Goal: Find specific page/section: Find specific page/section

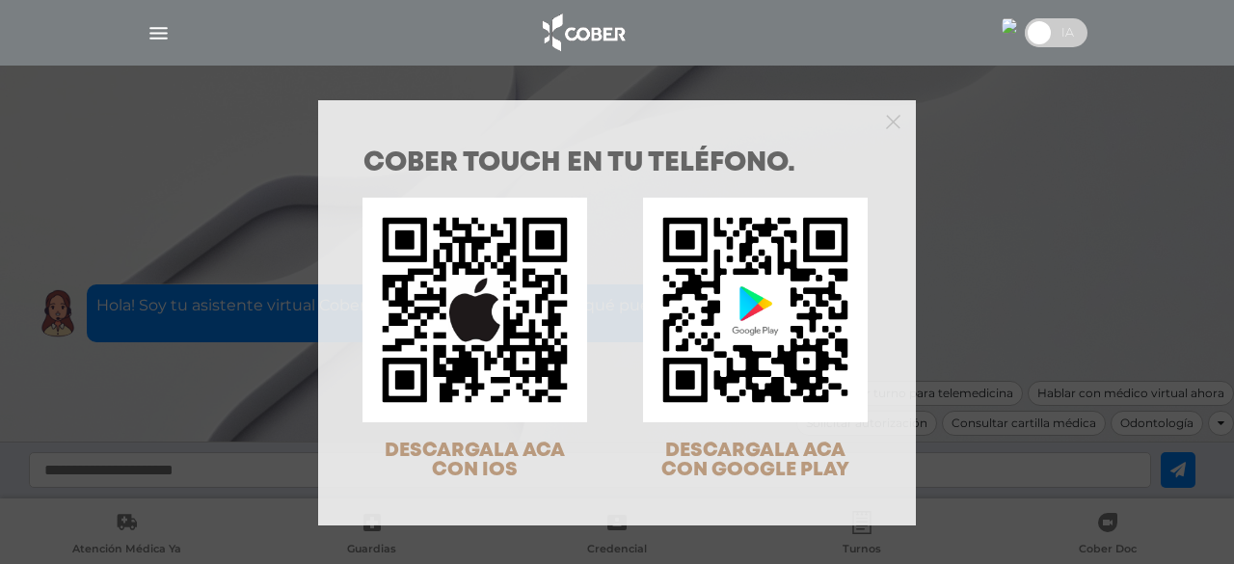
click at [894, 113] on div at bounding box center [617, 119] width 598 height 39
click at [886, 122] on polygon "Close" at bounding box center [893, 122] width 14 height 14
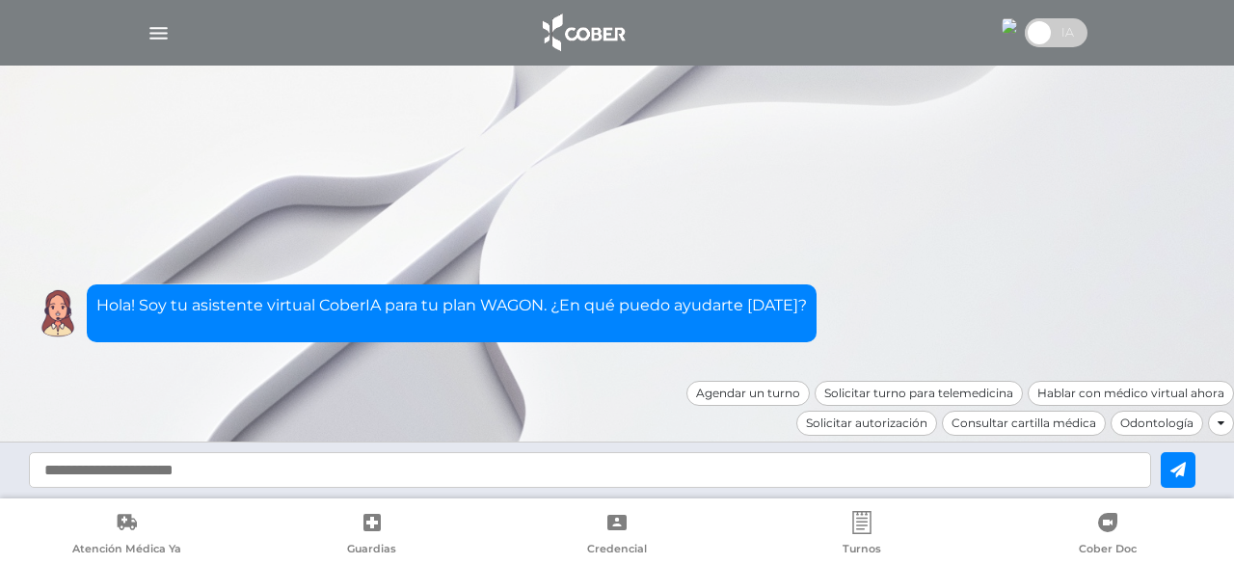
click at [160, 36] on img "button" at bounding box center [158, 33] width 24 height 24
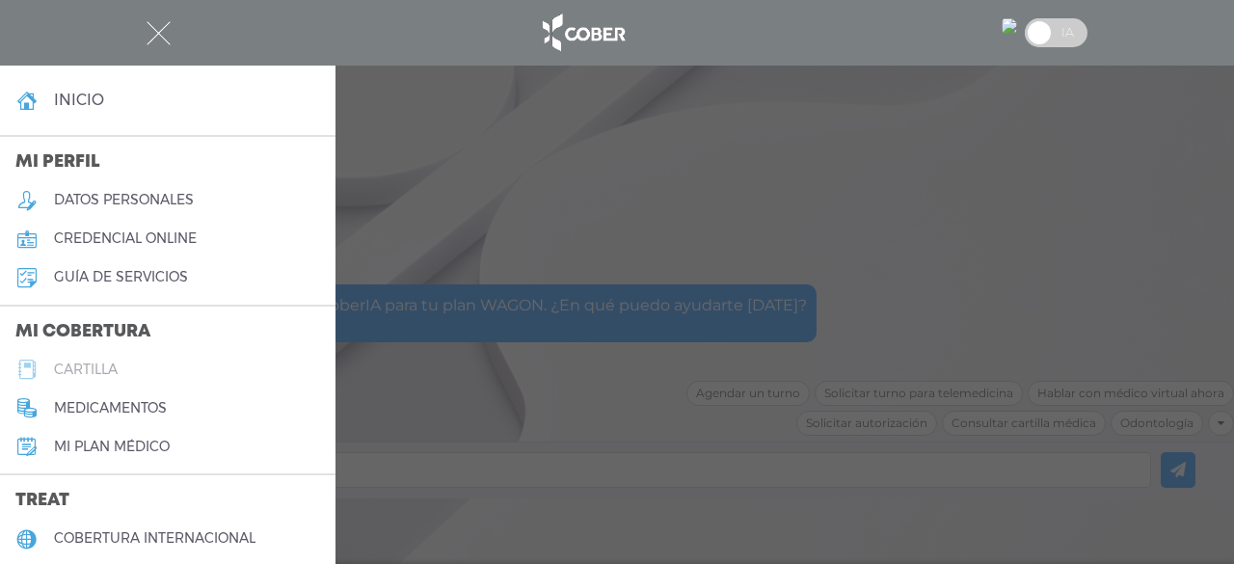
click at [81, 376] on h5 "cartilla" at bounding box center [86, 369] width 64 height 16
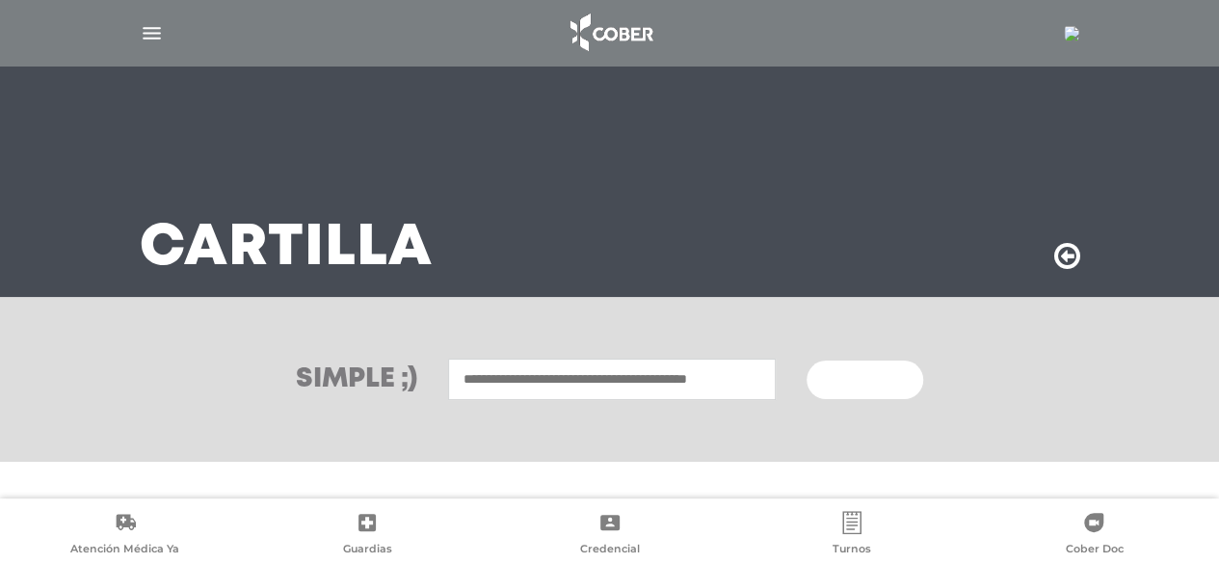
click at [536, 382] on input "text" at bounding box center [612, 379] width 328 height 41
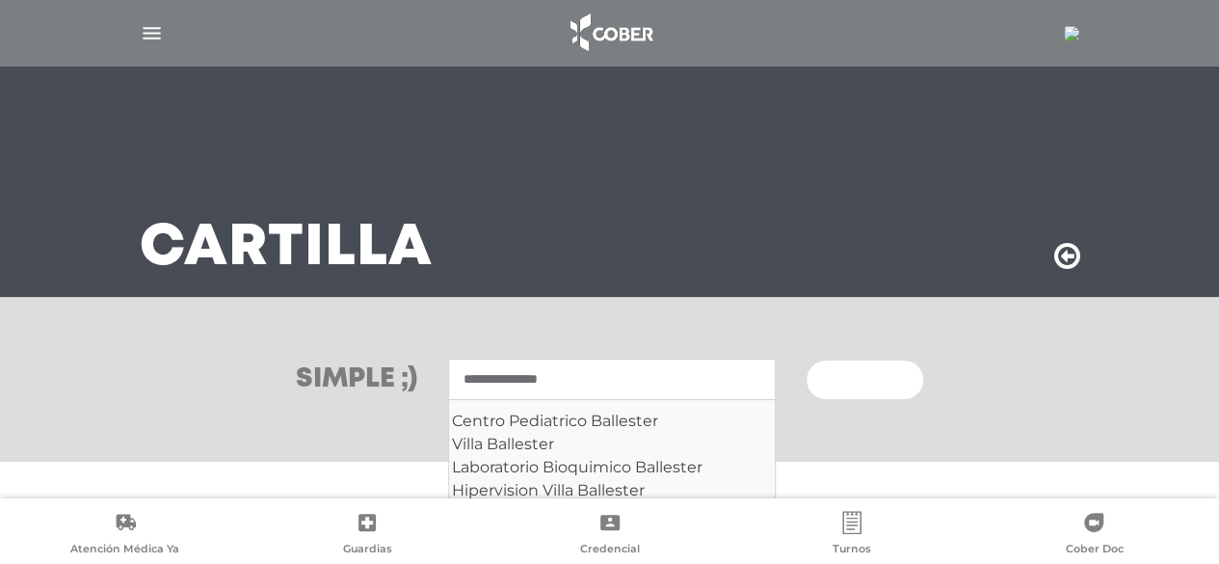
type input "**********"
click at [807, 360] on button "Buscar" at bounding box center [865, 379] width 116 height 39
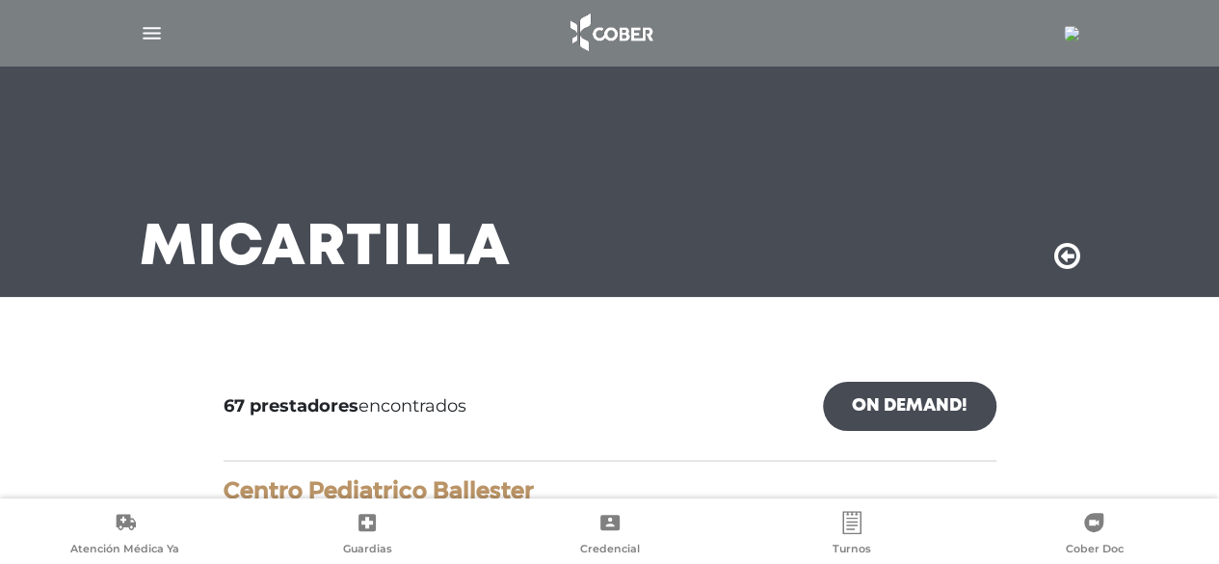
scroll to position [169, 0]
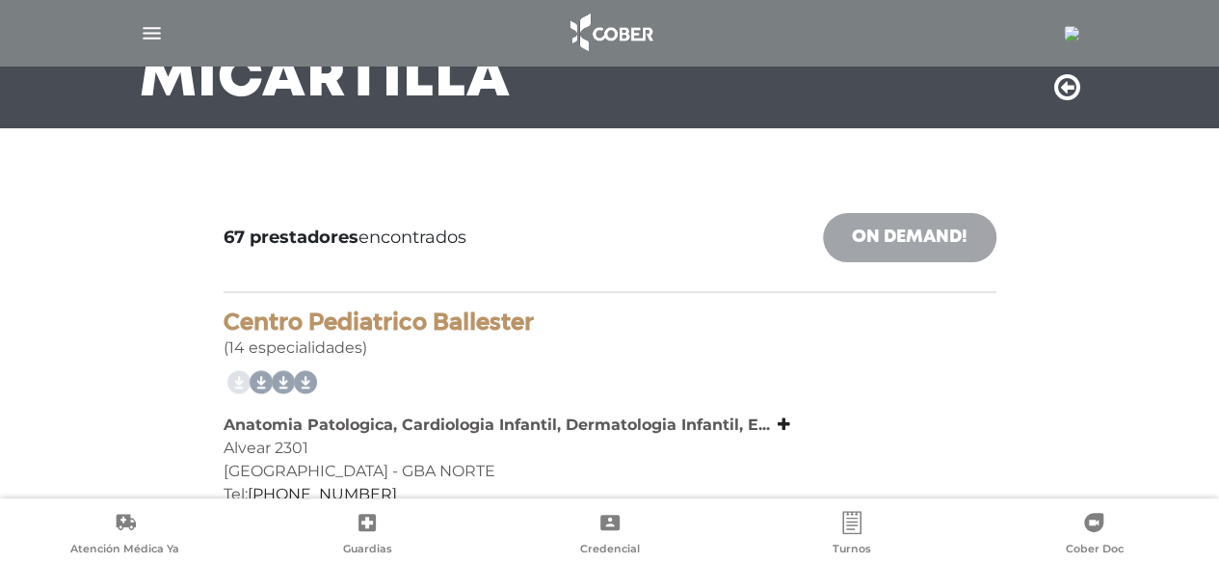
click at [911, 238] on link "On Demand!" at bounding box center [909, 237] width 173 height 49
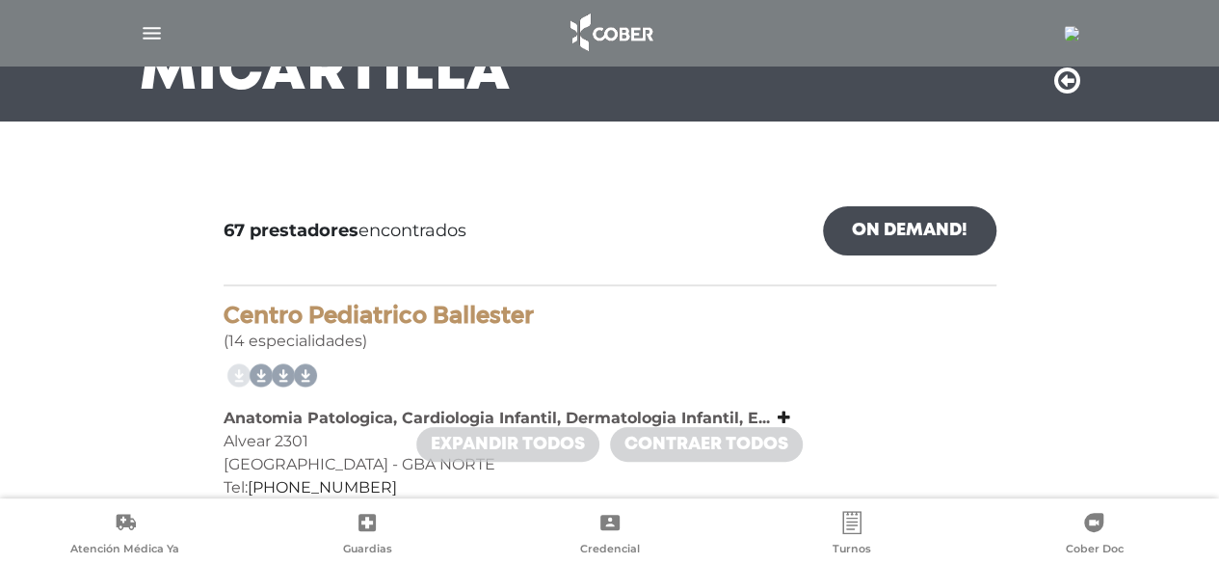
scroll to position [173, 0]
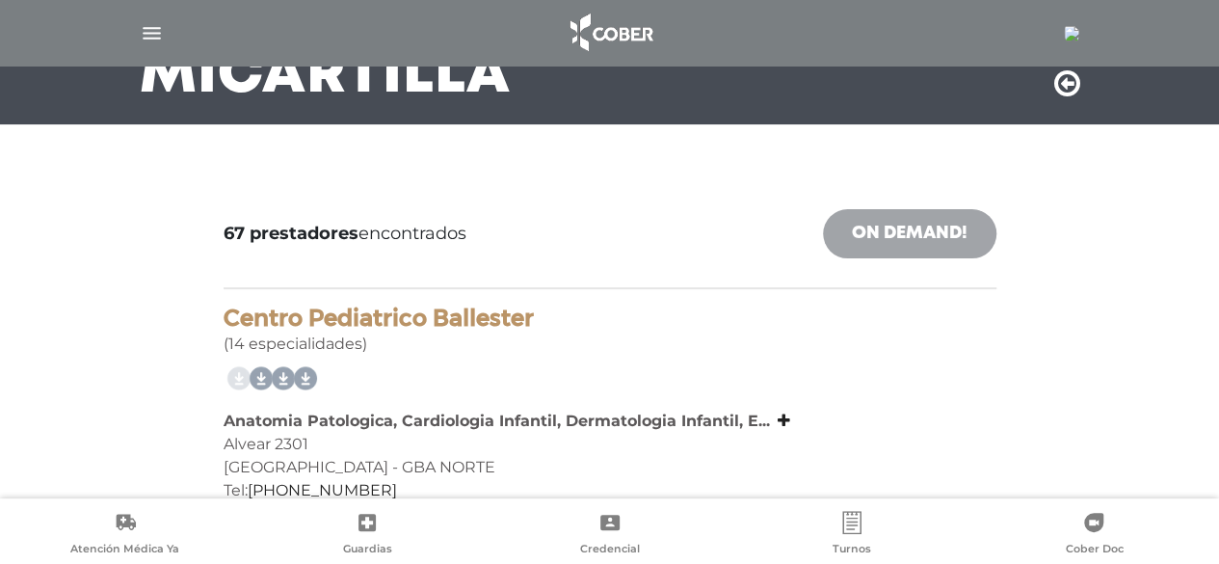
click at [852, 222] on link "On Demand!" at bounding box center [909, 233] width 173 height 49
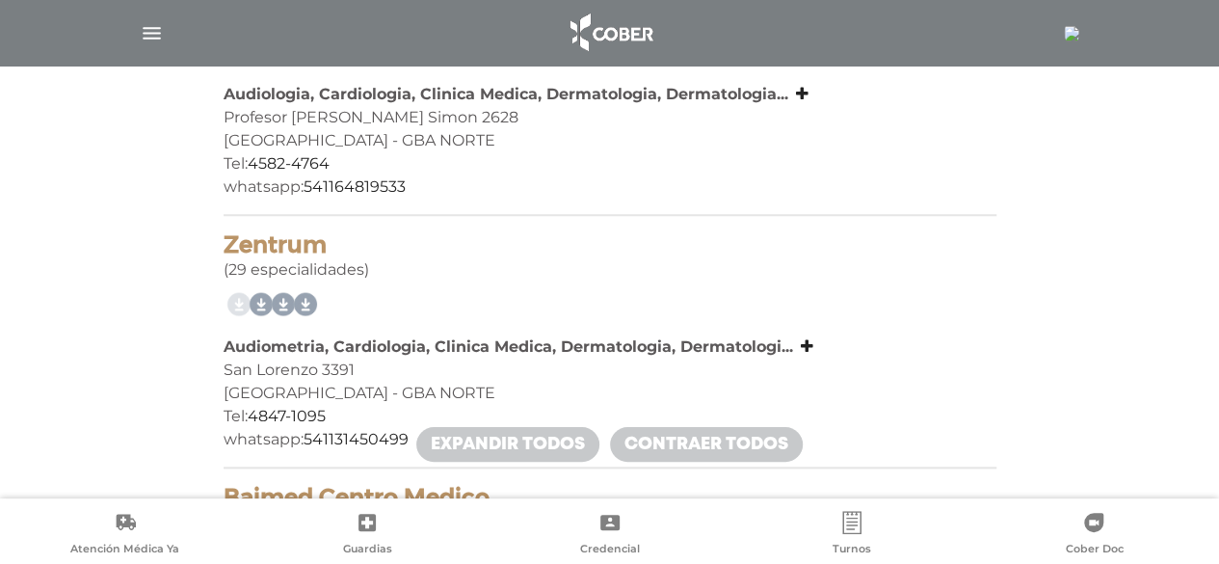
scroll to position [0, 0]
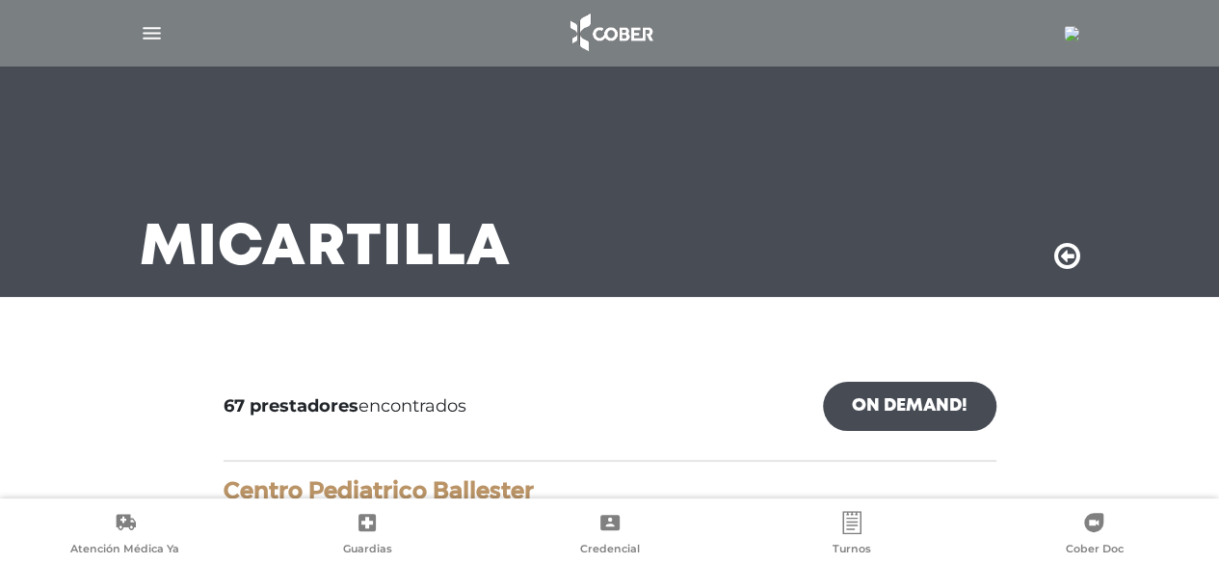
click at [881, 406] on link "On Demand!" at bounding box center [909, 406] width 173 height 49
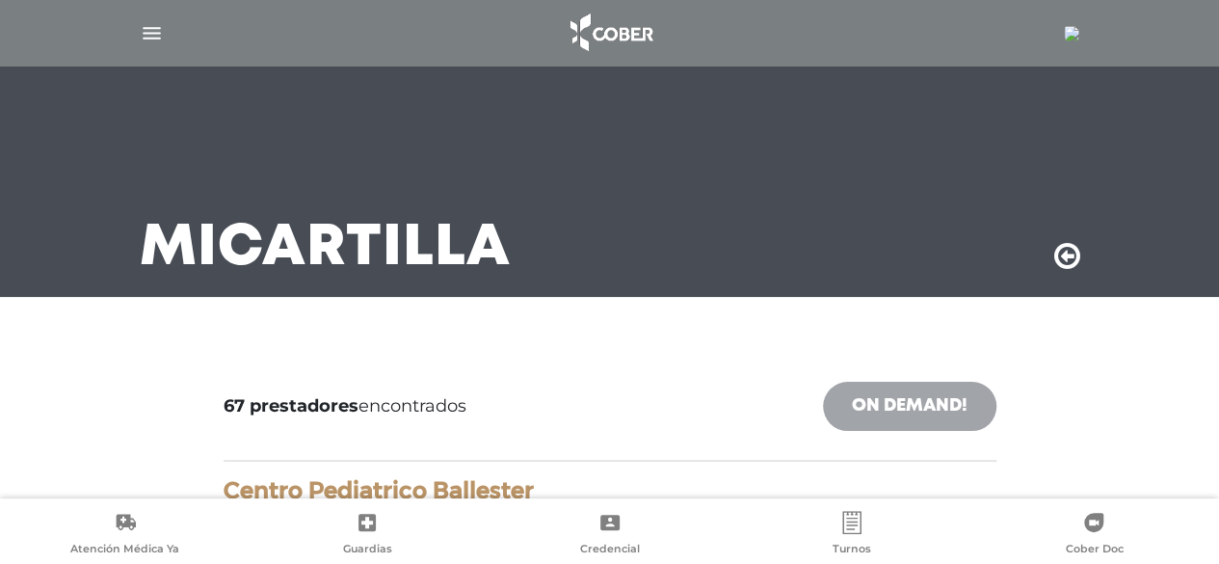
click at [881, 406] on link "On Demand!" at bounding box center [909, 406] width 173 height 49
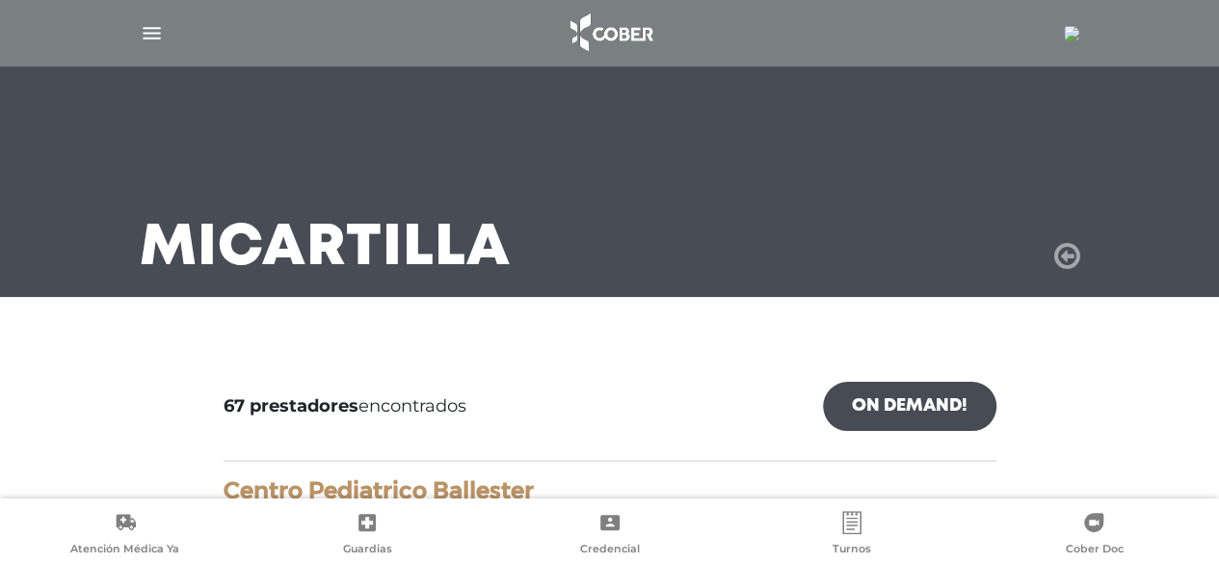
click at [1068, 244] on icon at bounding box center [1067, 256] width 26 height 31
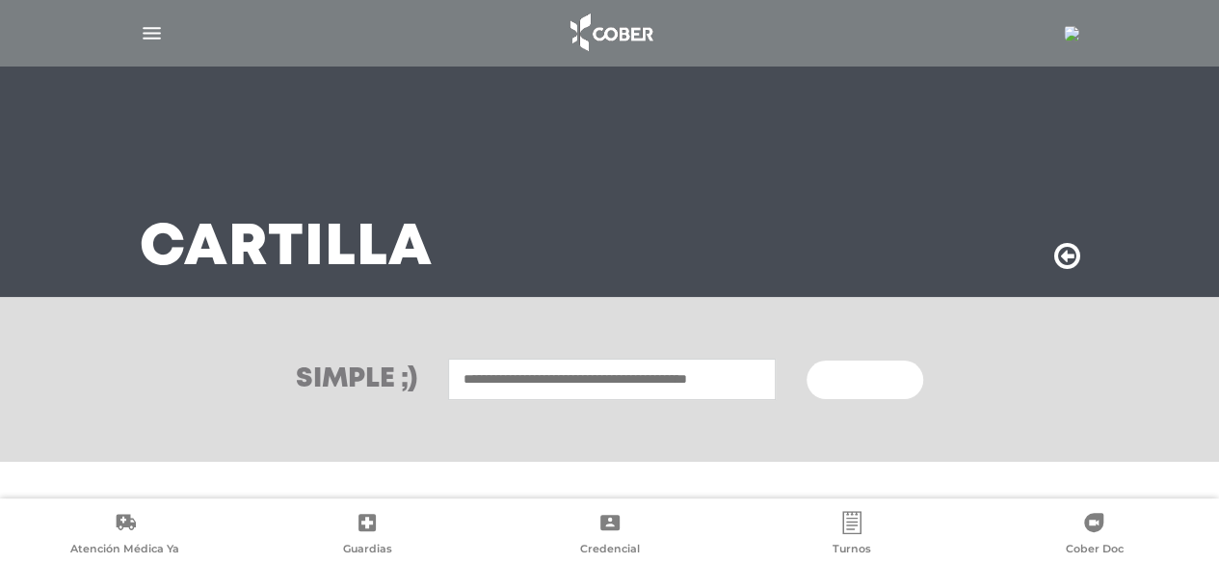
click at [517, 370] on input "text" at bounding box center [612, 379] width 328 height 41
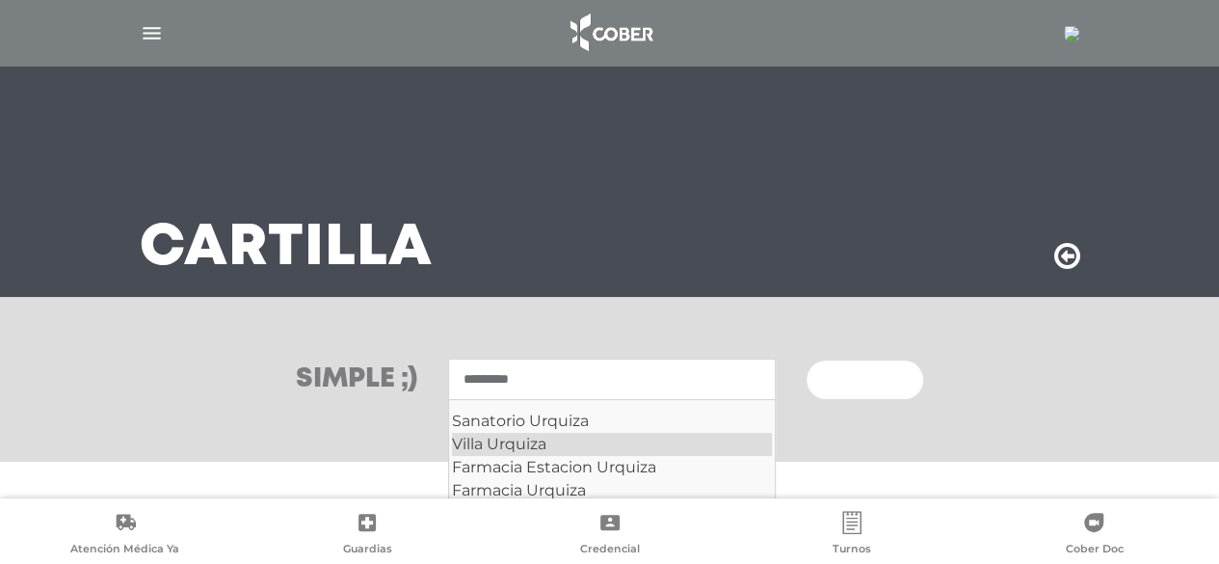
click at [466, 444] on div "Villa Urquiza" at bounding box center [612, 444] width 320 height 23
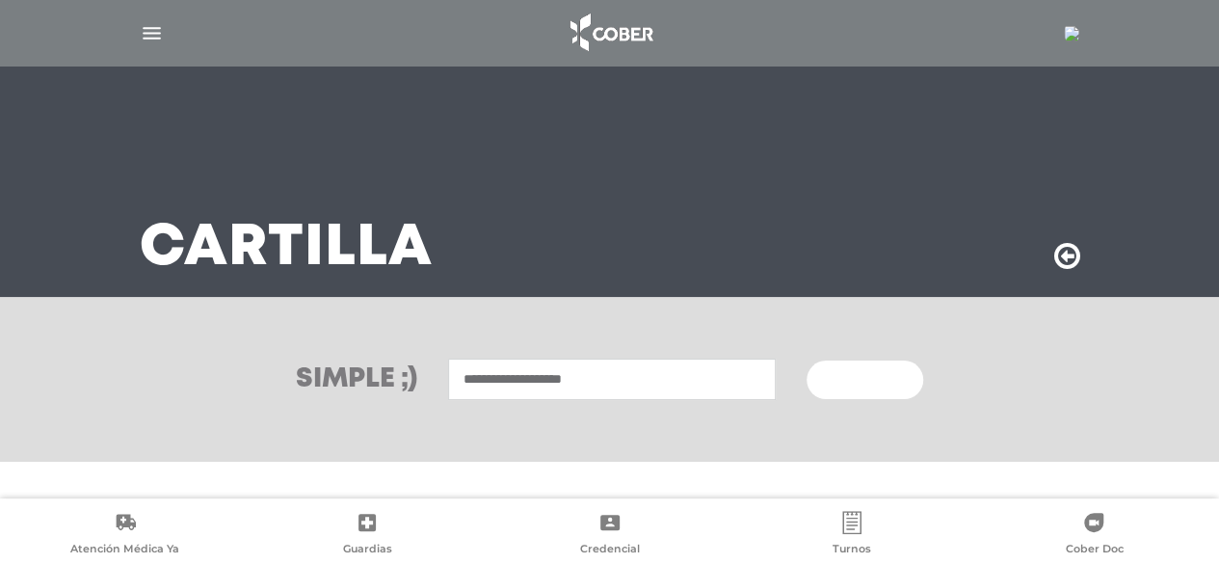
click at [492, 383] on input "**********" at bounding box center [612, 379] width 328 height 41
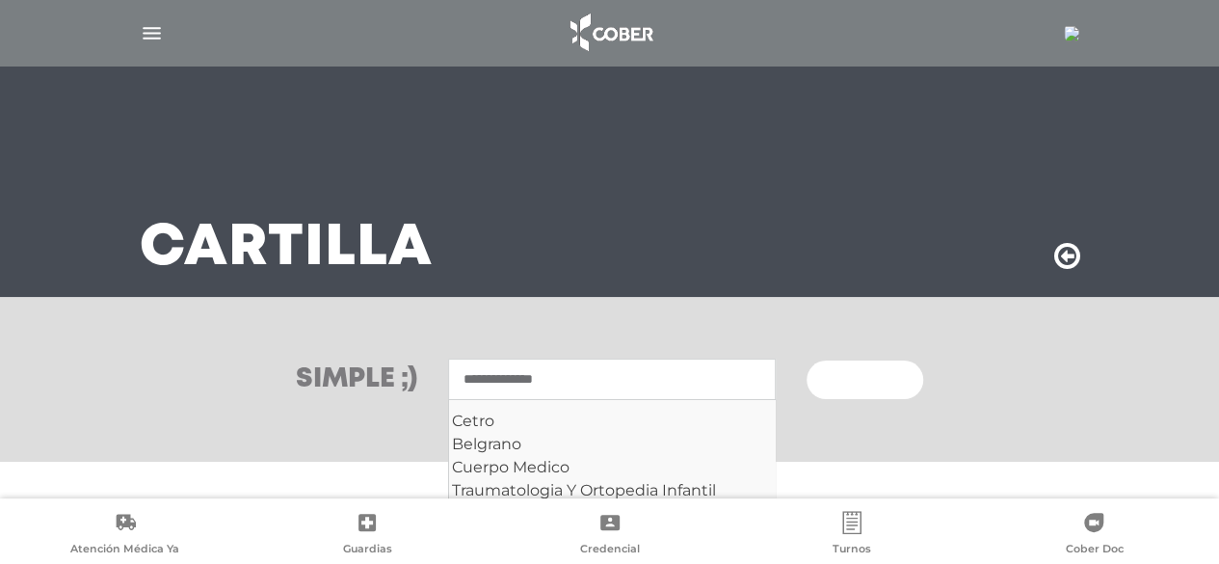
click at [598, 394] on input "**********" at bounding box center [612, 379] width 328 height 41
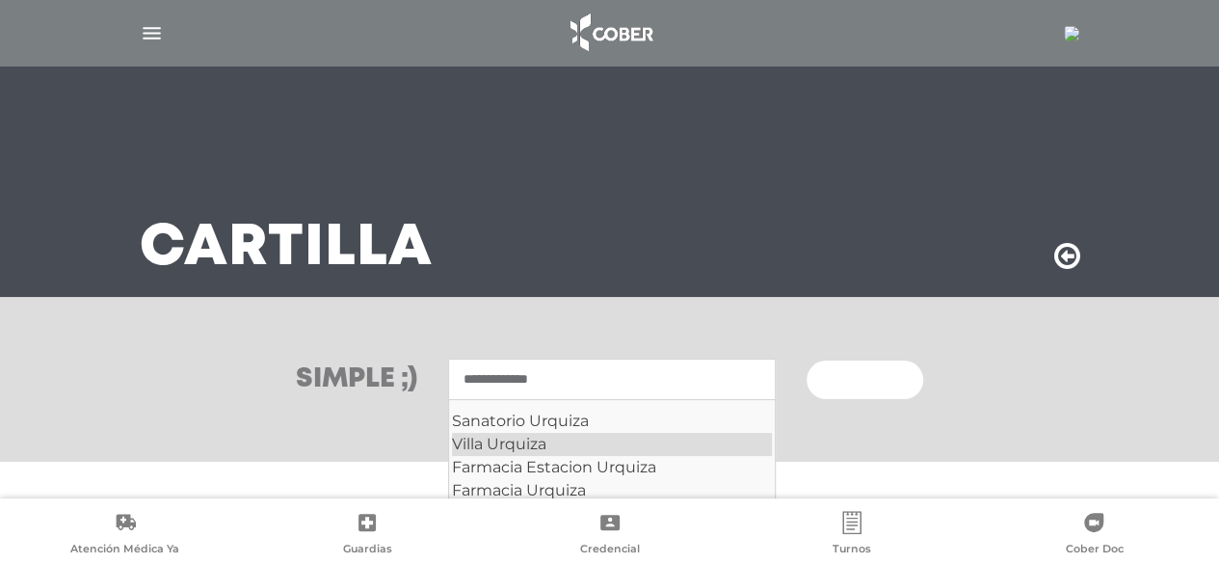
click at [500, 446] on div "Villa Urquiza" at bounding box center [612, 444] width 320 height 23
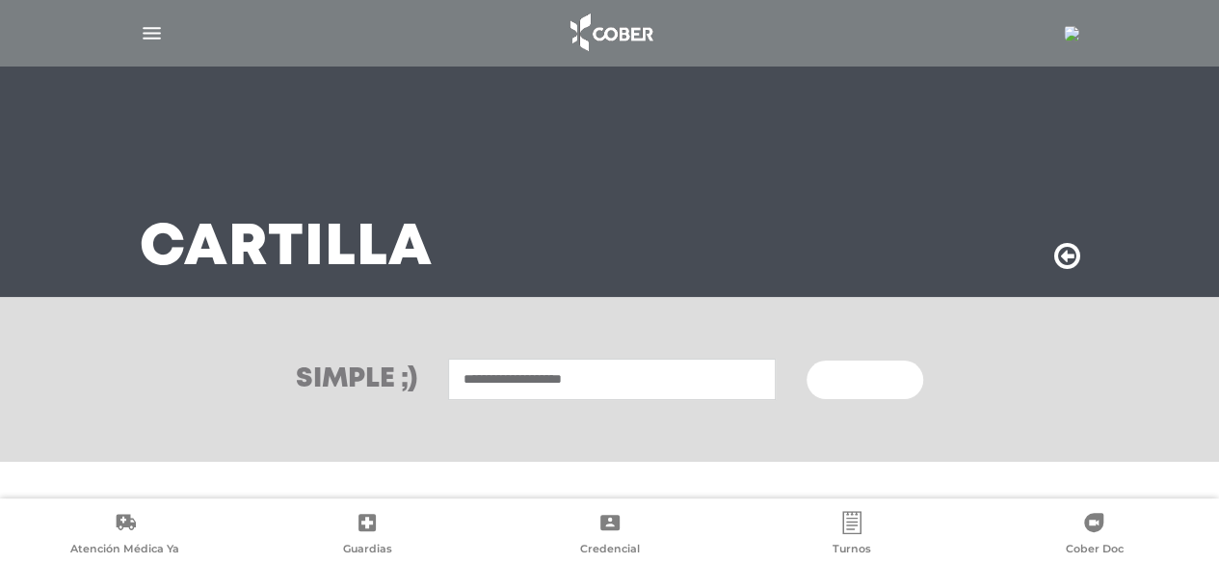
type input "**********"
click at [830, 380] on span "Buscar" at bounding box center [858, 380] width 56 height 13
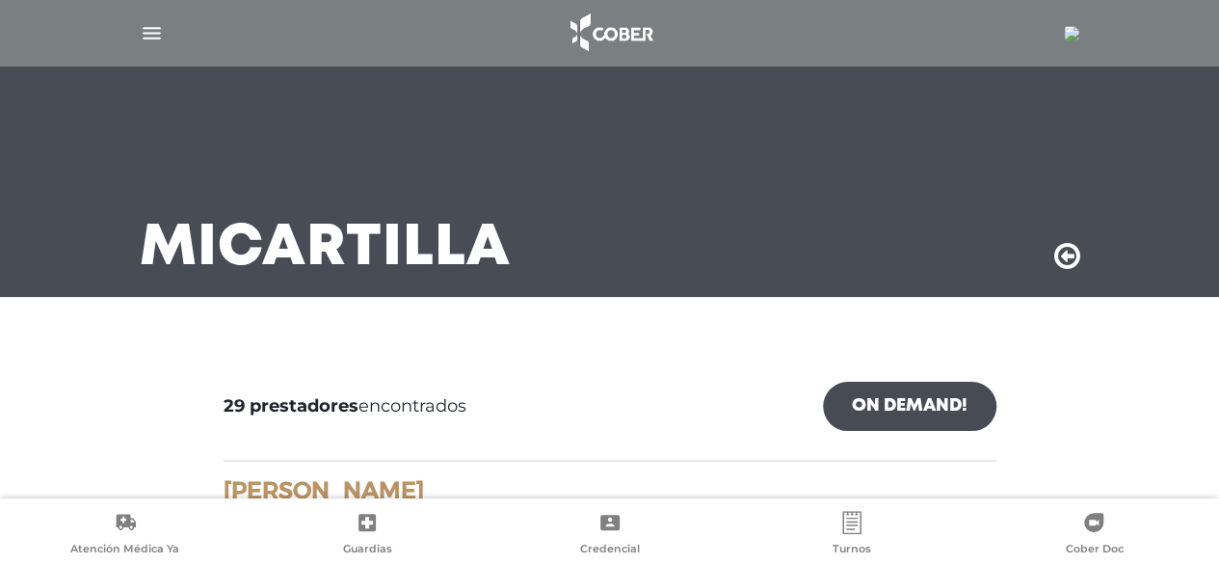
scroll to position [116, 0]
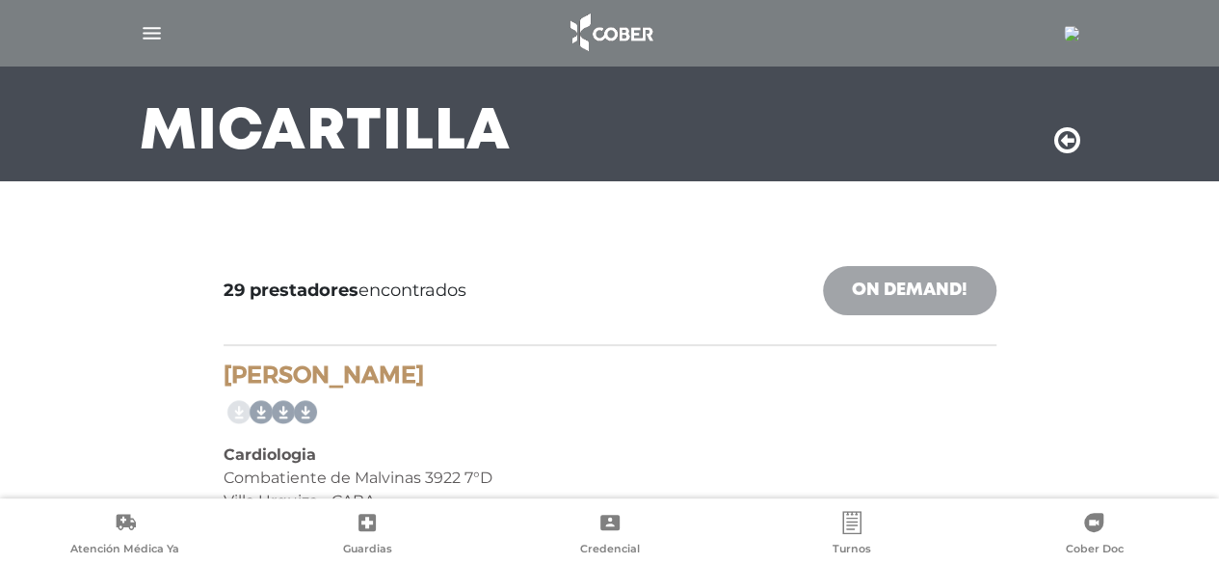
click at [865, 294] on link "On Demand!" at bounding box center [909, 290] width 173 height 49
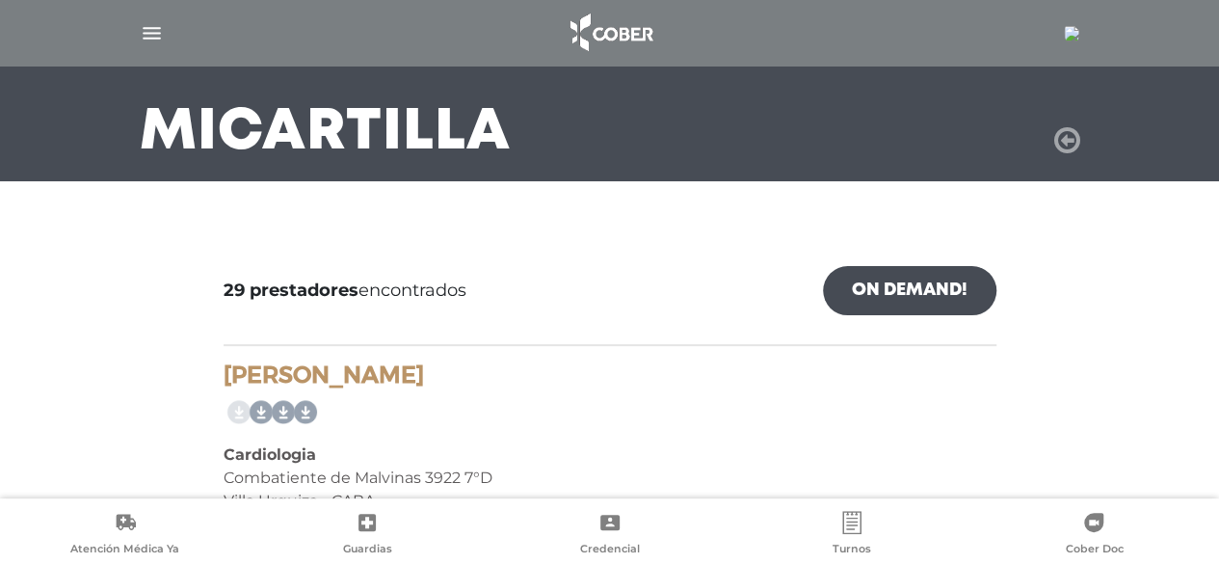
click at [1071, 151] on icon at bounding box center [1067, 140] width 26 height 31
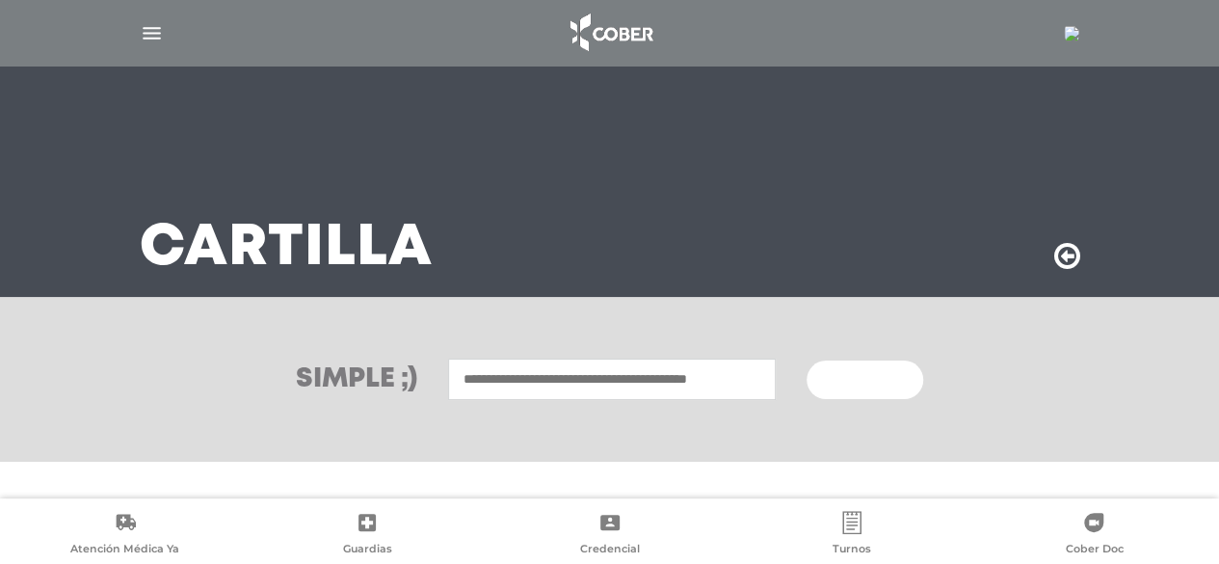
click at [518, 387] on input "text" at bounding box center [612, 379] width 328 height 41
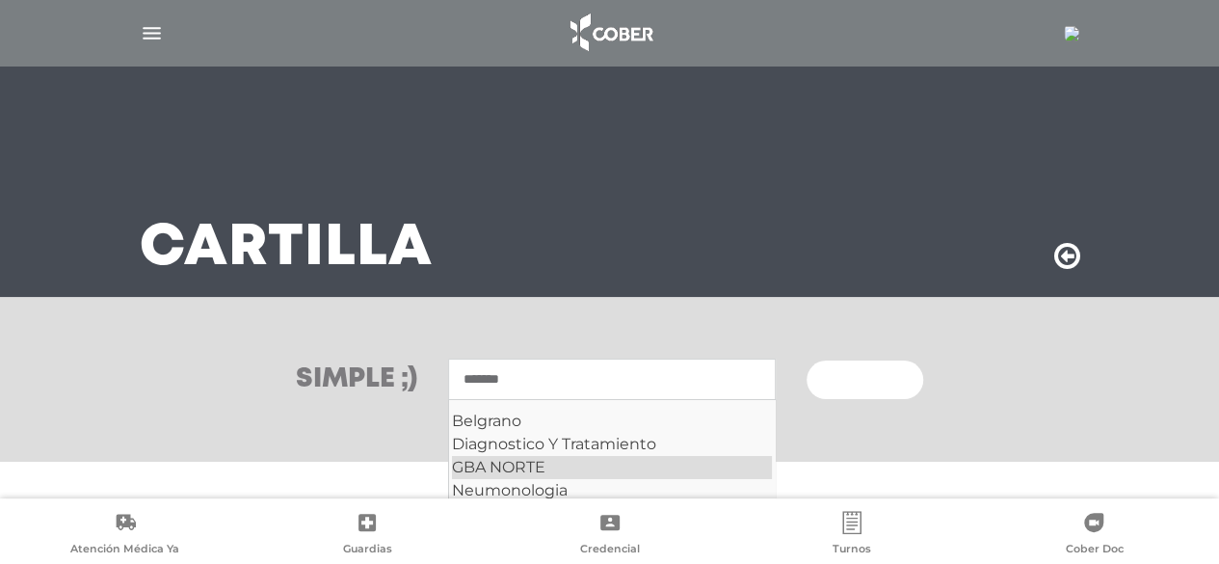
click at [532, 457] on div "GBA NORTE" at bounding box center [612, 467] width 320 height 23
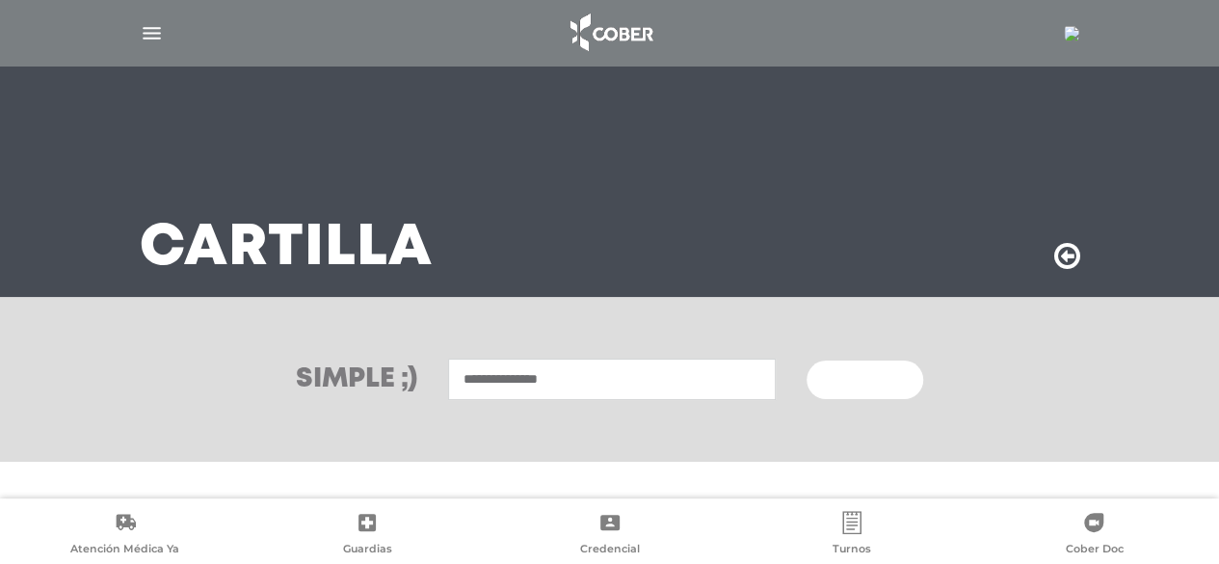
type input "**********"
click at [860, 374] on span "Buscar" at bounding box center [858, 380] width 56 height 13
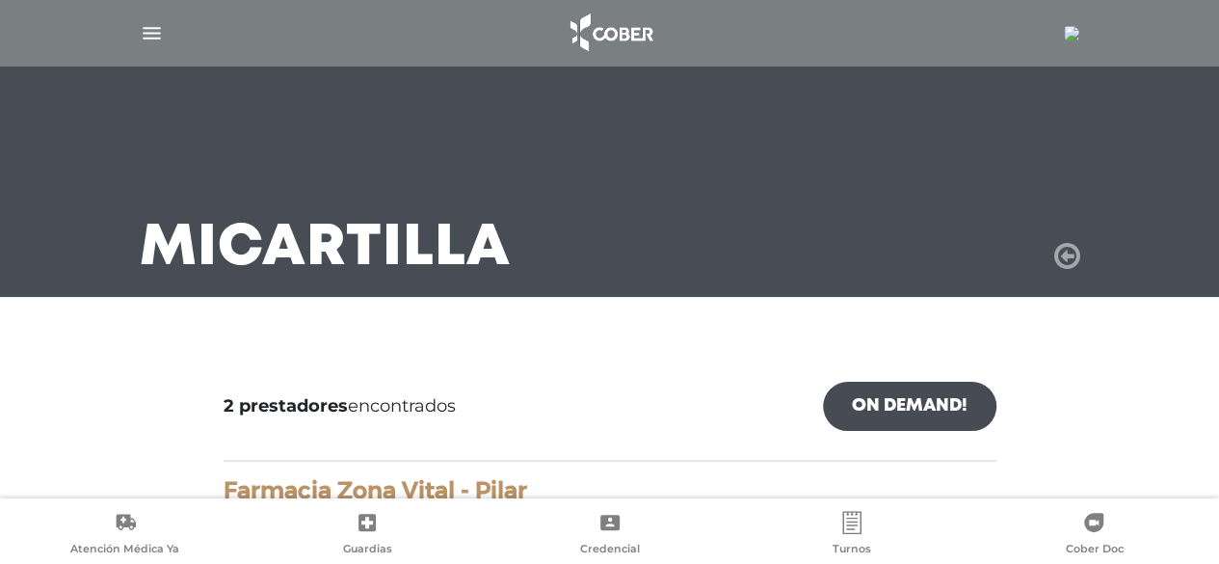
click at [1060, 260] on icon at bounding box center [1067, 256] width 26 height 31
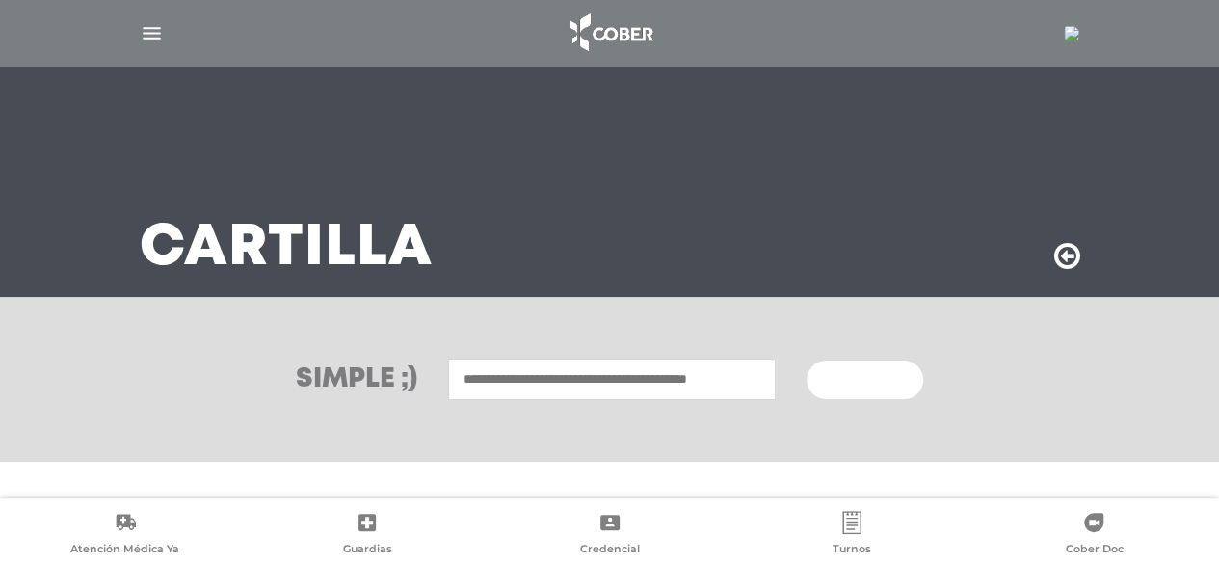
click at [659, 363] on input "text" at bounding box center [612, 379] width 328 height 41
